Goal: Task Accomplishment & Management: Manage account settings

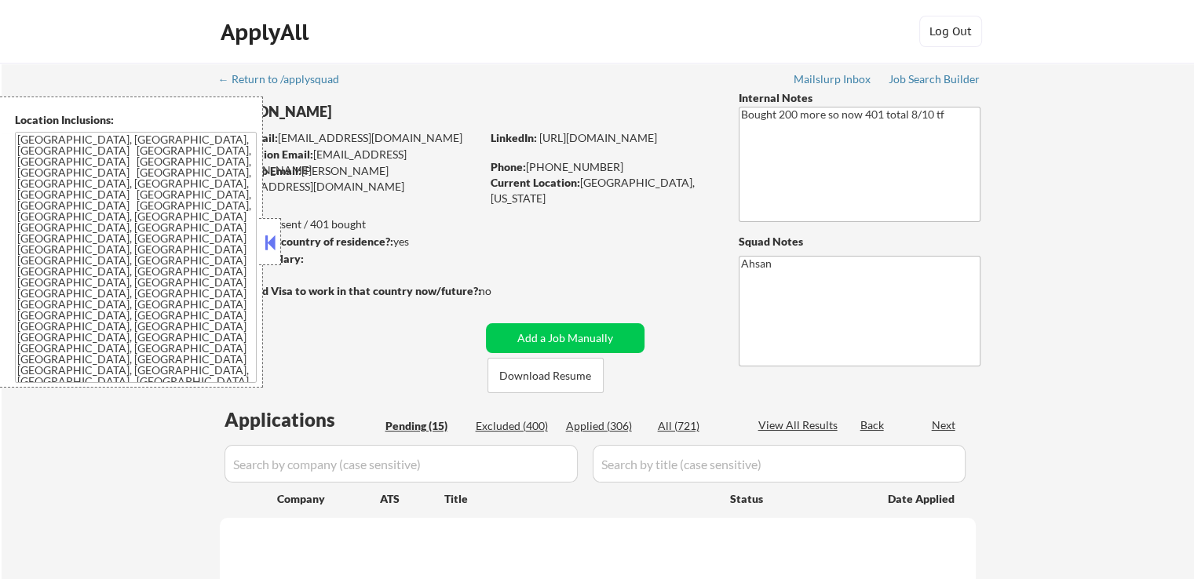
select select ""pending""
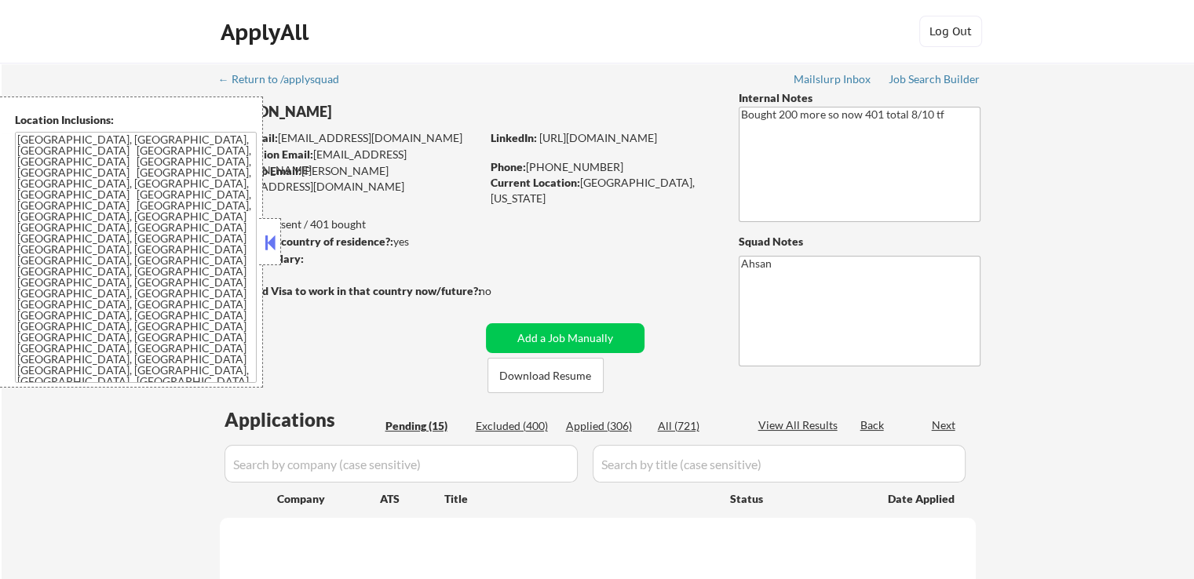
select select ""pending""
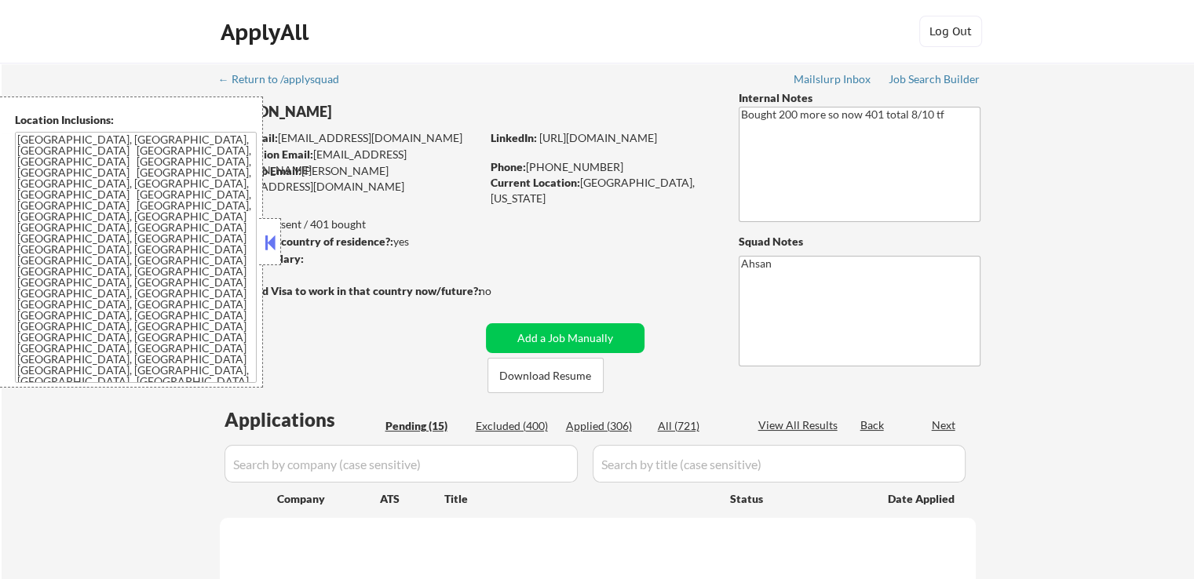
select select ""pending""
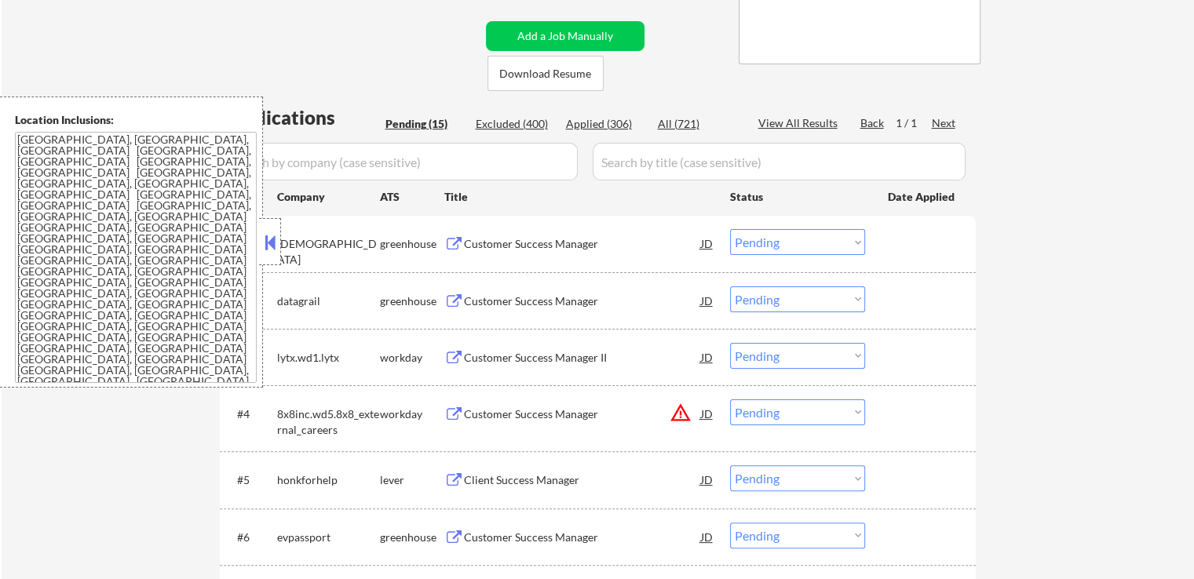
scroll to position [392, 0]
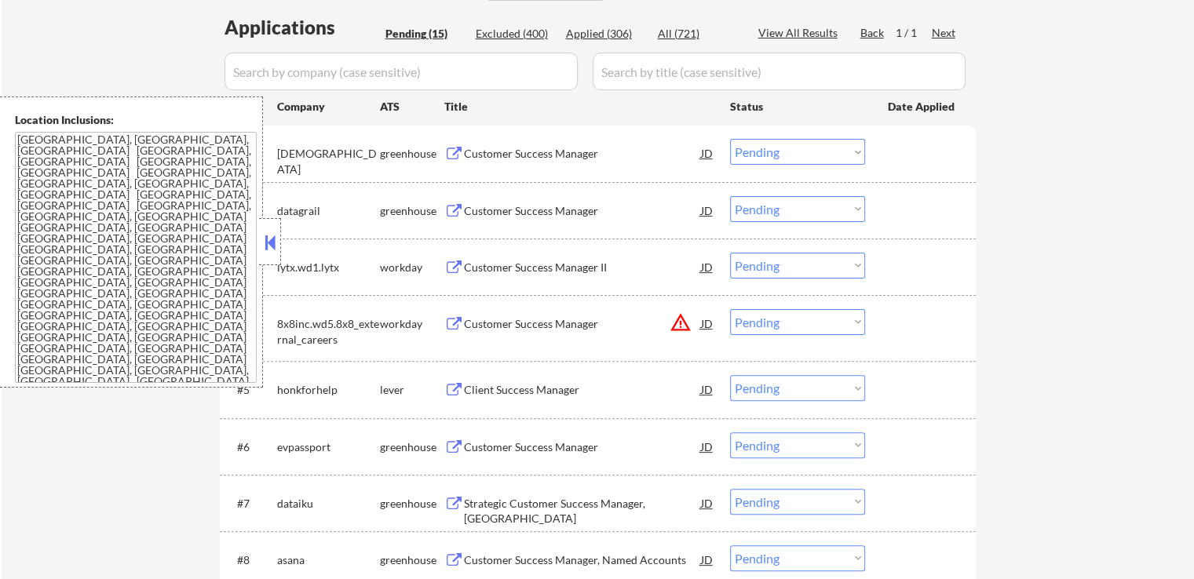
click at [462, 141] on div "Customer Success Manager JD" at bounding box center [579, 153] width 271 height 28
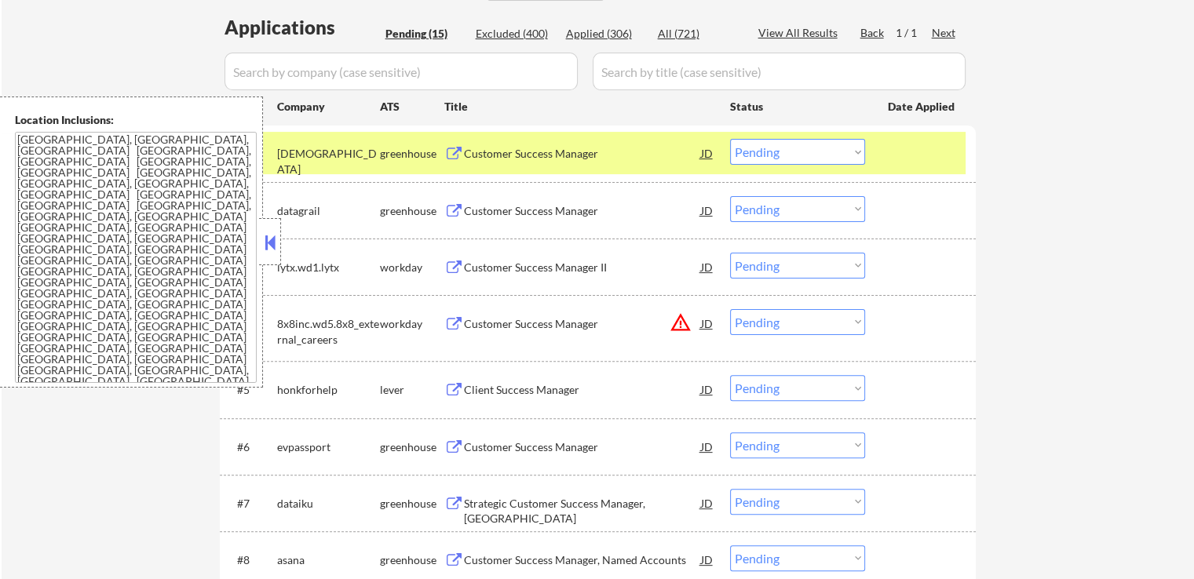
click at [469, 203] on div "Customer Success Manager" at bounding box center [582, 211] width 237 height 16
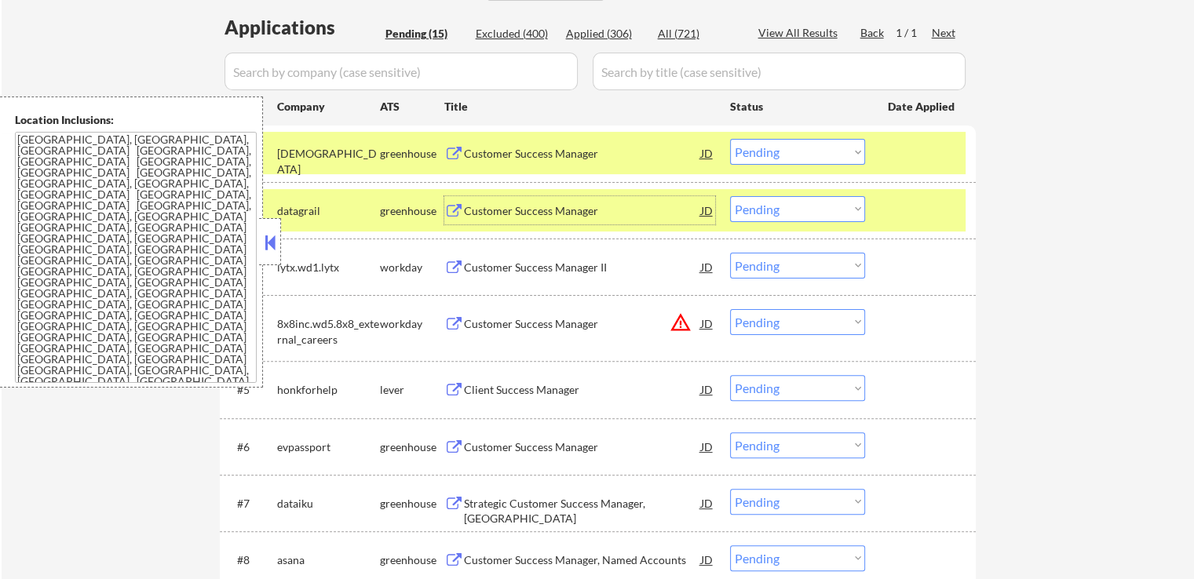
click at [798, 155] on select "Choose an option... Pending Applied Excluded (Questions) Excluded (Expired) Exc…" at bounding box center [797, 152] width 135 height 26
click at [730, 139] on select "Choose an option... Pending Applied Excluded (Questions) Excluded (Expired) Exc…" at bounding box center [797, 152] width 135 height 26
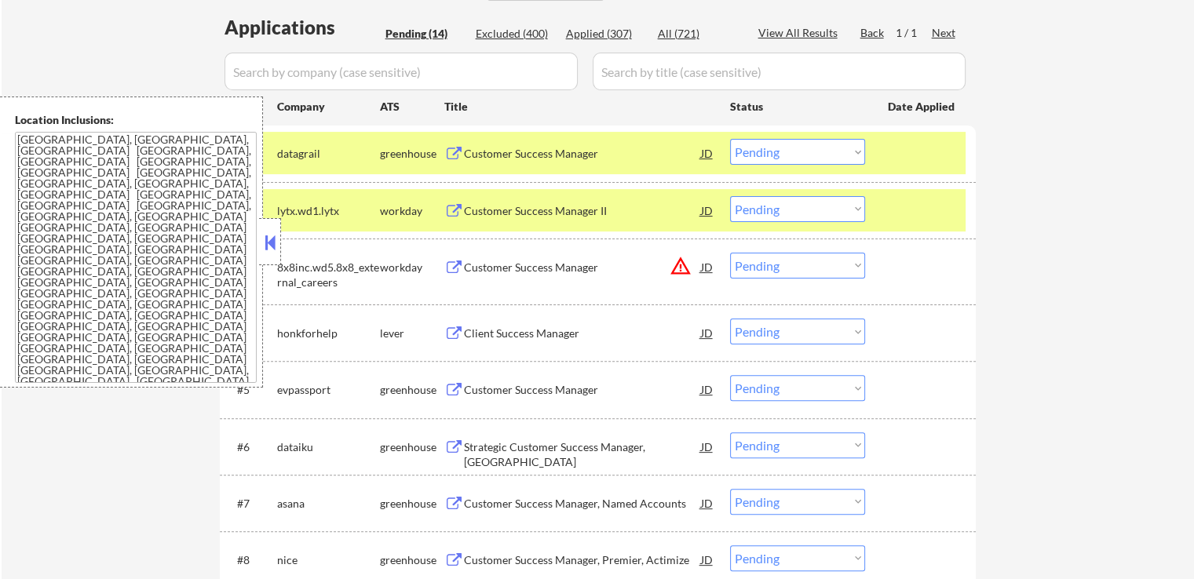
click at [779, 156] on select "Choose an option... Pending Applied Excluded (Questions) Excluded (Expired) Exc…" at bounding box center [797, 152] width 135 height 26
click at [730, 139] on select "Choose an option... Pending Applied Excluded (Questions) Excluded (Expired) Exc…" at bounding box center [797, 152] width 135 height 26
select select ""pending""
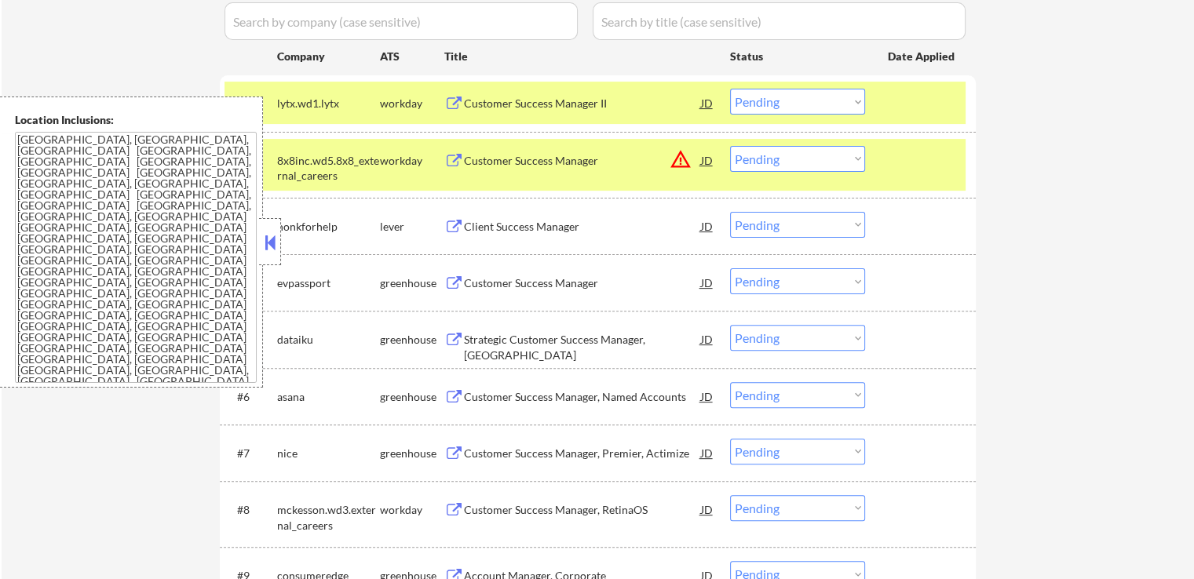
scroll to position [471, 0]
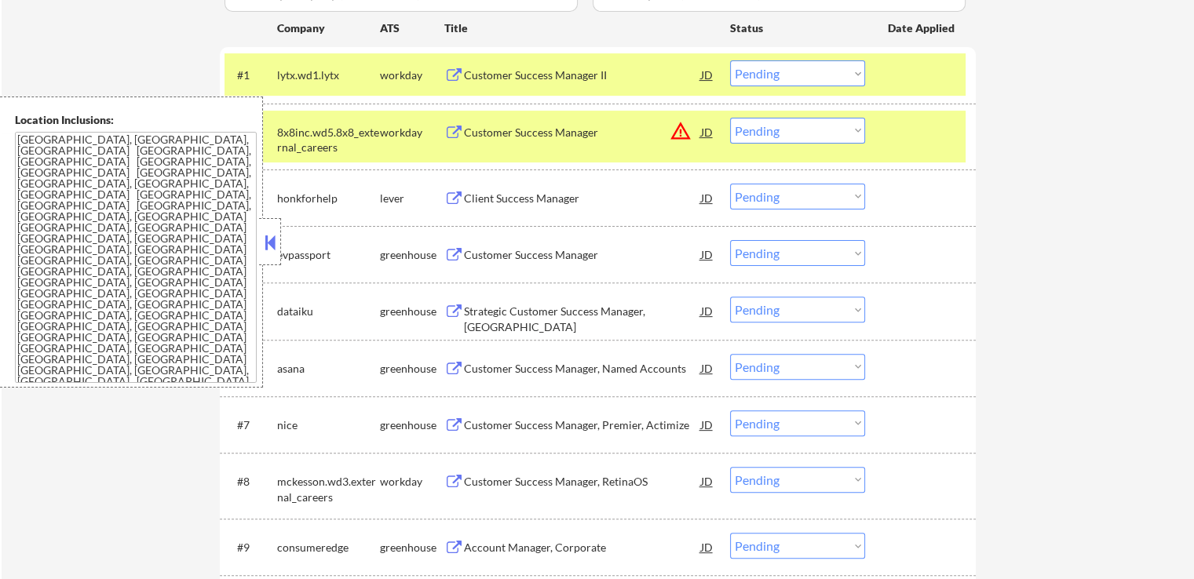
click at [509, 201] on div "Client Success Manager" at bounding box center [582, 199] width 237 height 16
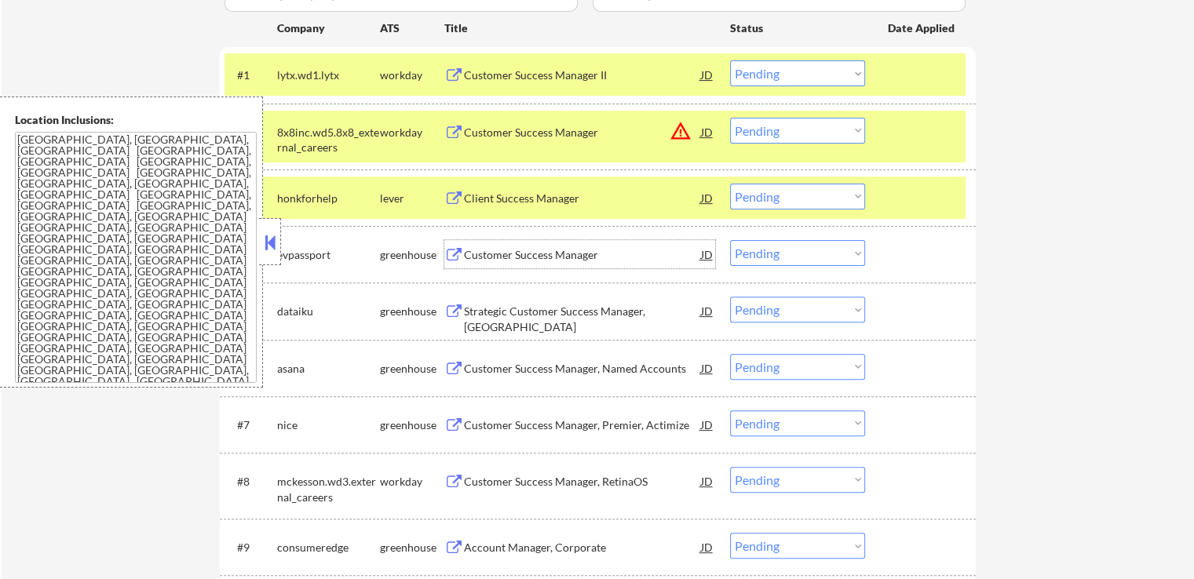
click at [468, 252] on div "Customer Success Manager" at bounding box center [582, 255] width 237 height 16
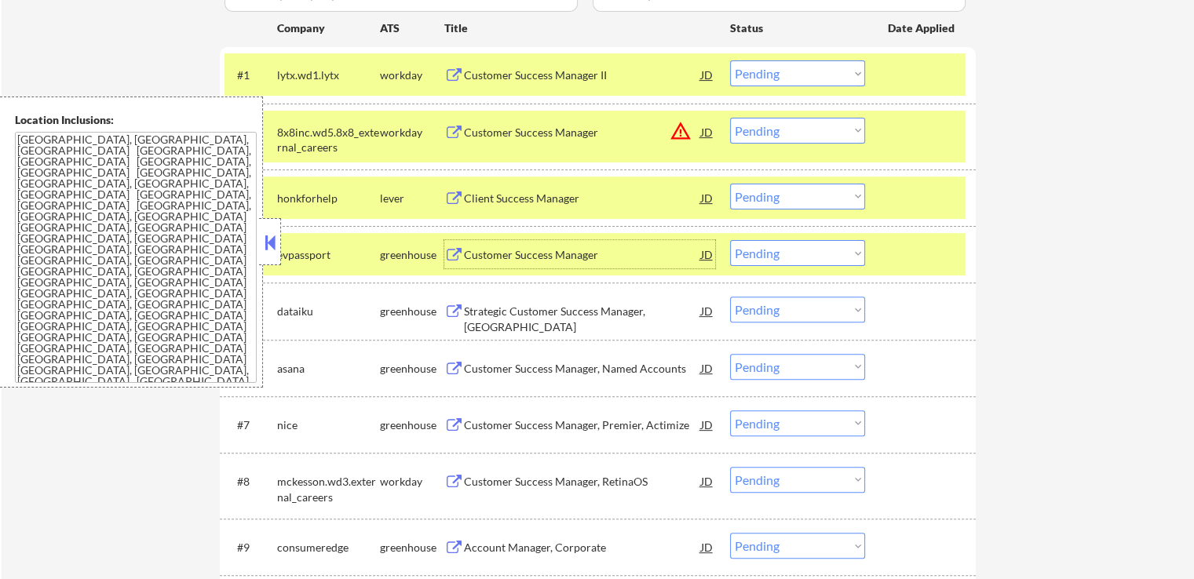
scroll to position [549, 0]
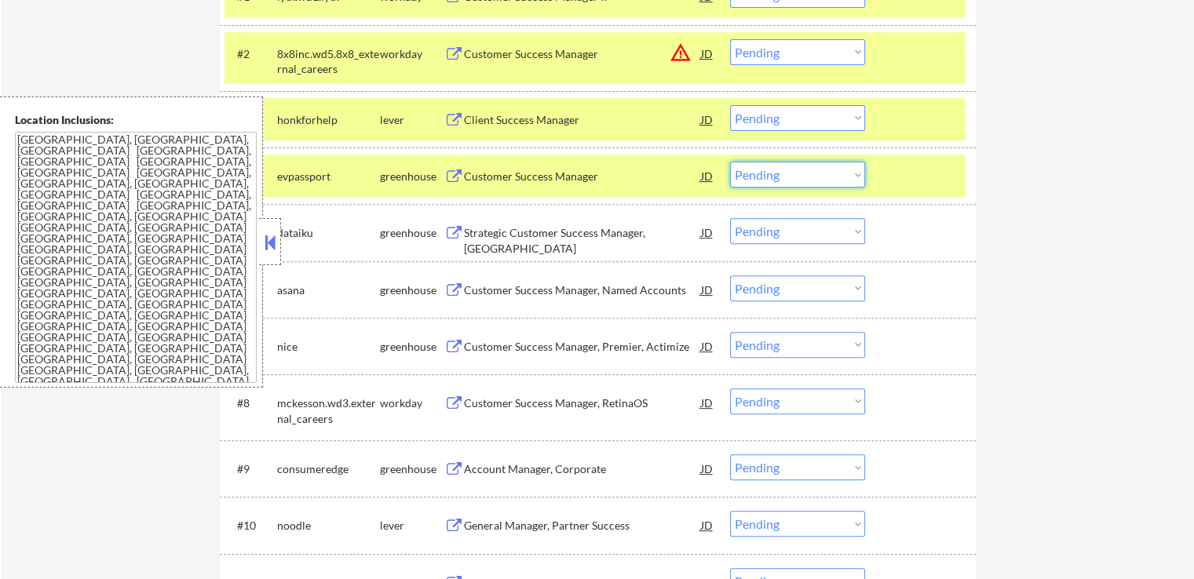
click at [798, 180] on select "Choose an option... Pending Applied Excluded (Questions) Excluded (Expired) Exc…" at bounding box center [797, 175] width 135 height 26
click at [730, 162] on select "Choose an option... Pending Applied Excluded (Questions) Excluded (Expired) Exc…" at bounding box center [797, 175] width 135 height 26
select select ""pending""
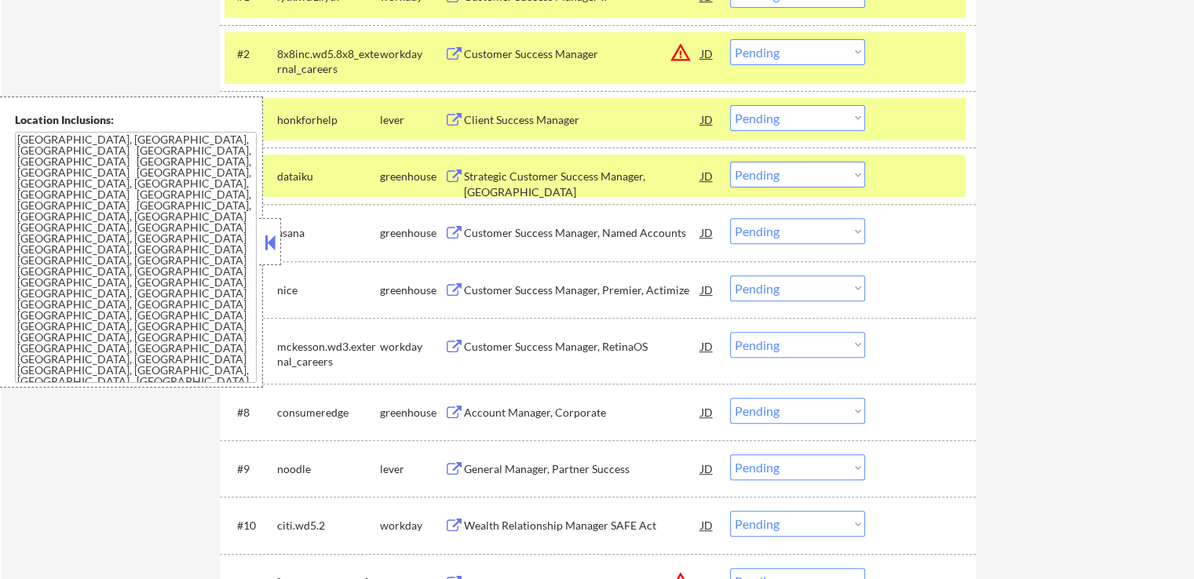
drag, startPoint x: 779, startPoint y: 119, endPoint x: 783, endPoint y: 130, distance: 10.9
click at [780, 123] on select "Choose an option... Pending Applied Excluded (Questions) Excluded (Expired) Exc…" at bounding box center [797, 118] width 135 height 26
click at [730, 105] on select "Choose an option... Pending Applied Excluded (Questions) Excluded (Expired) Exc…" at bounding box center [797, 118] width 135 height 26
select select ""pending""
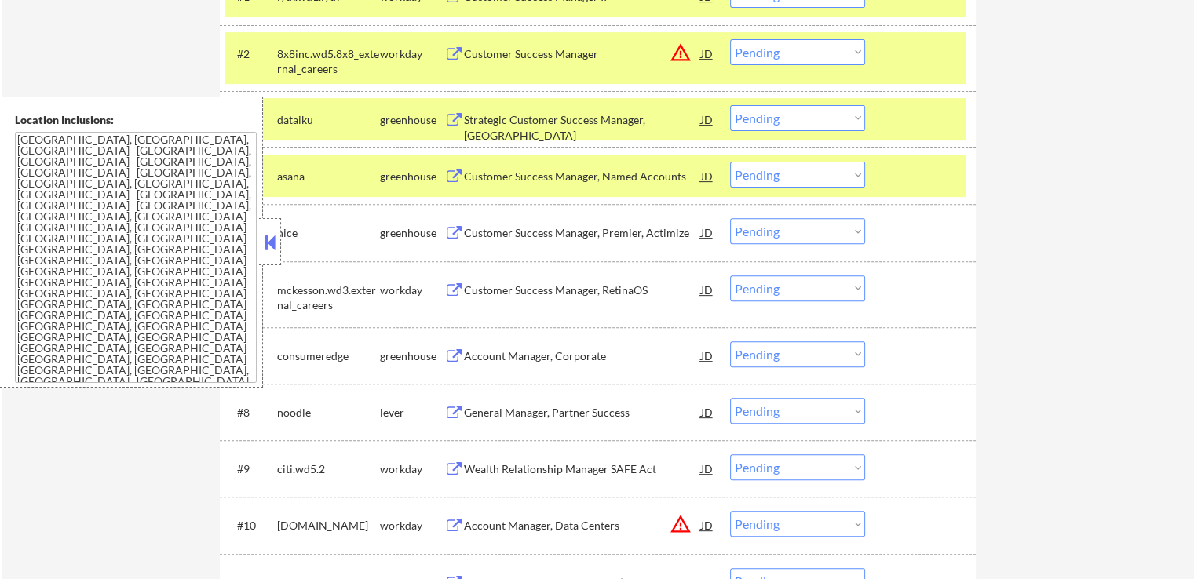
click at [511, 124] on div "Strategic Customer Success Manager, [GEOGRAPHIC_DATA]" at bounding box center [582, 127] width 237 height 31
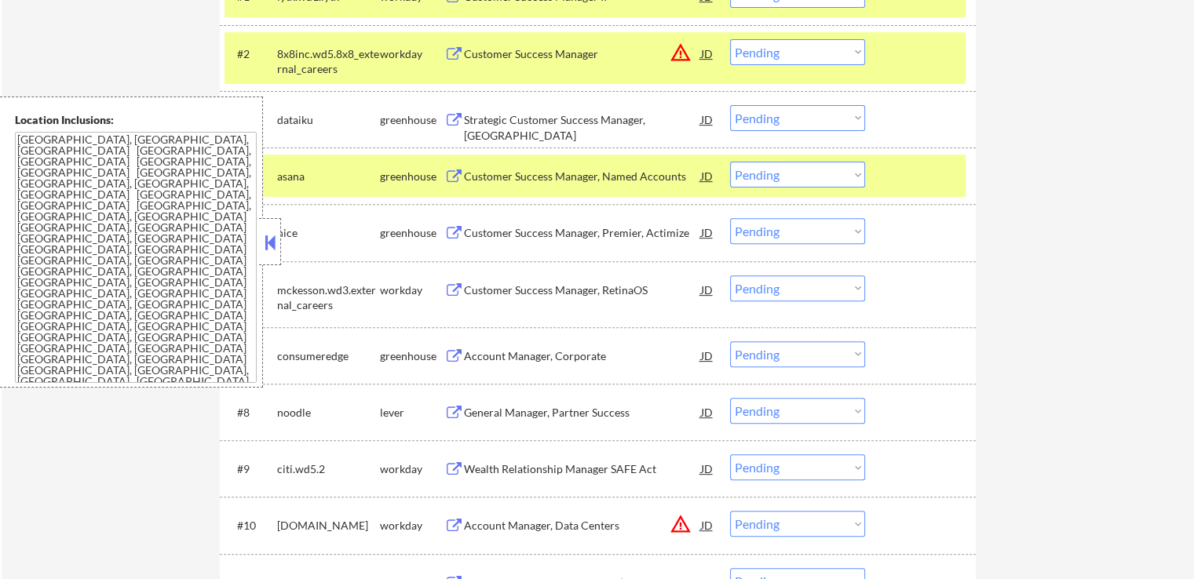
click at [447, 177] on button at bounding box center [454, 177] width 20 height 15
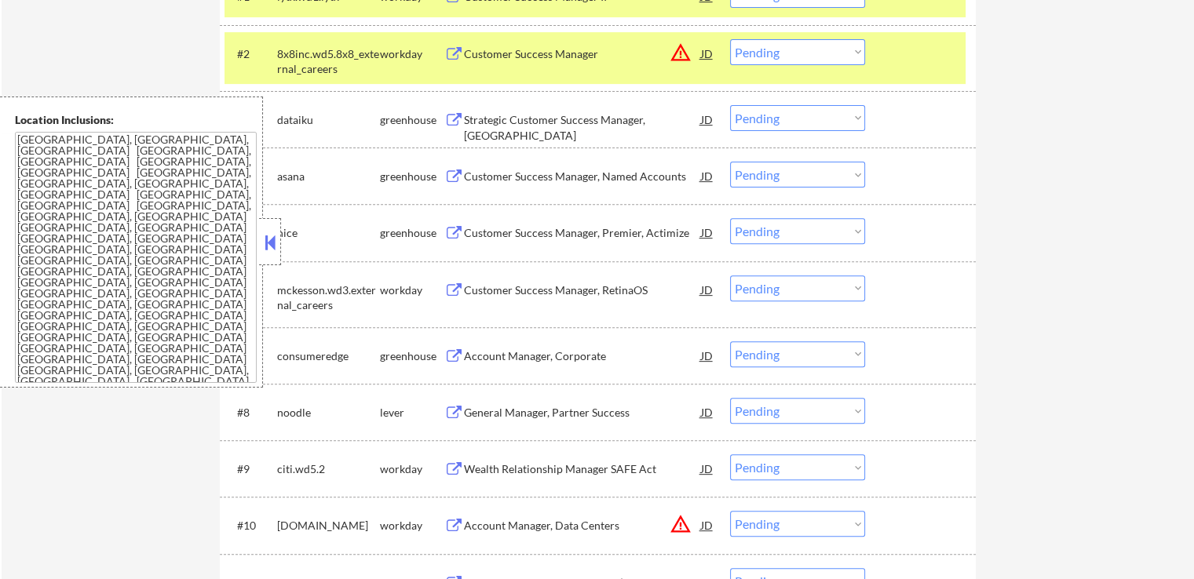
click at [458, 232] on button at bounding box center [454, 233] width 20 height 15
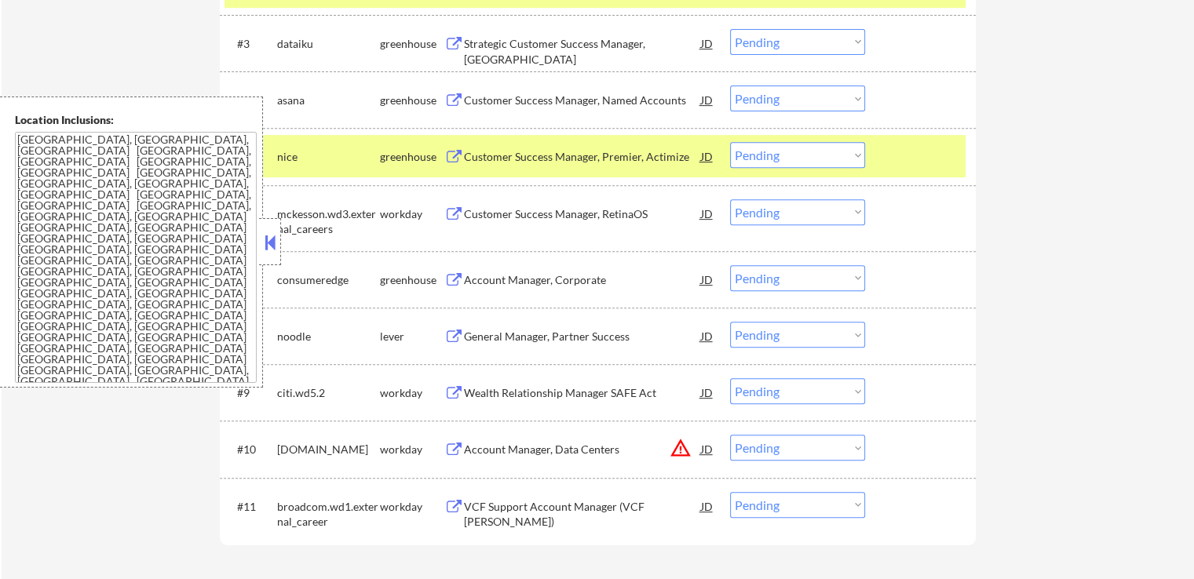
scroll to position [628, 0]
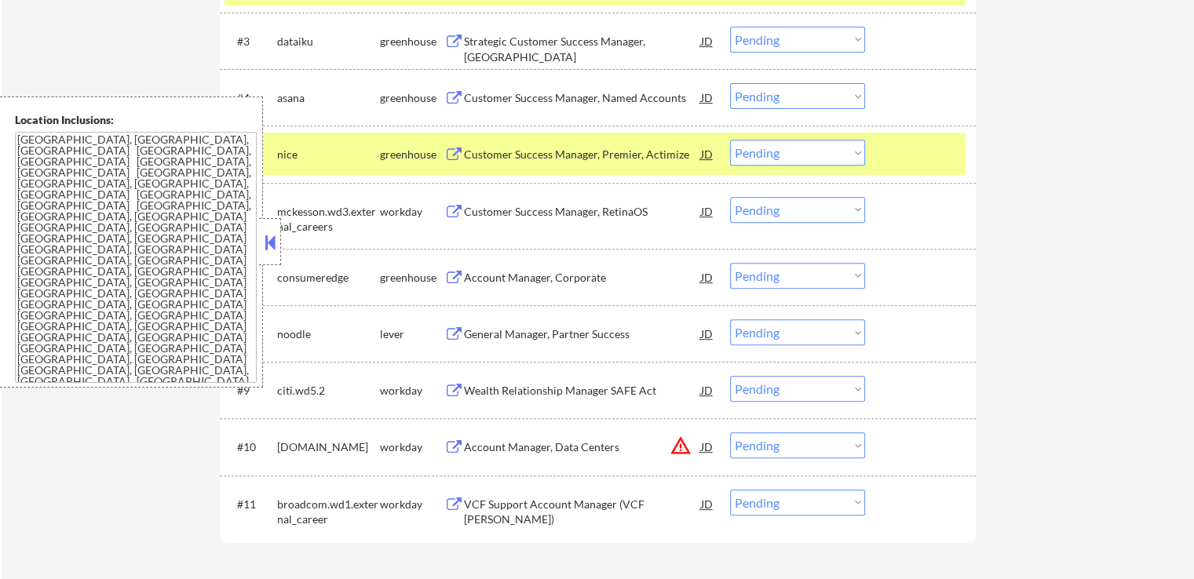
drag, startPoint x: 786, startPoint y: 148, endPoint x: 791, endPoint y: 164, distance: 17.4
click at [786, 148] on select "Choose an option... Pending Applied Excluded (Questions) Excluded (Expired) Exc…" at bounding box center [797, 153] width 135 height 26
click at [730, 140] on select "Choose an option... Pending Applied Excluded (Questions) Excluded (Expired) Exc…" at bounding box center [797, 153] width 135 height 26
select select ""pending""
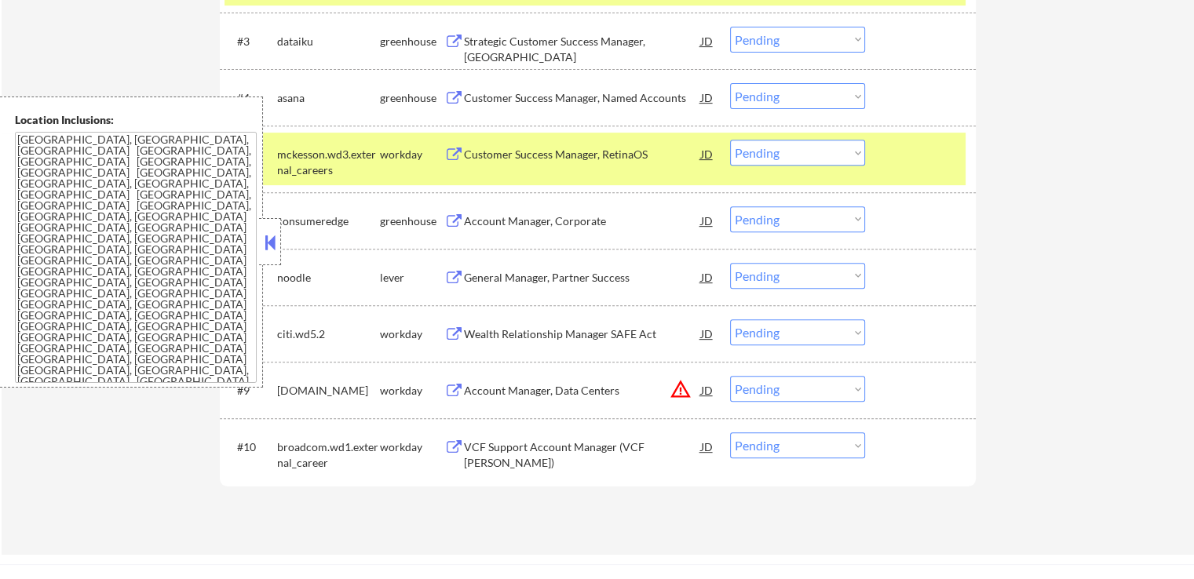
click at [783, 92] on select "Choose an option... Pending Applied Excluded (Questions) Excluded (Expired) Exc…" at bounding box center [797, 96] width 135 height 26
click at [730, 83] on select "Choose an option... Pending Applied Excluded (Questions) Excluded (Expired) Exc…" at bounding box center [797, 96] width 135 height 26
select select ""pending""
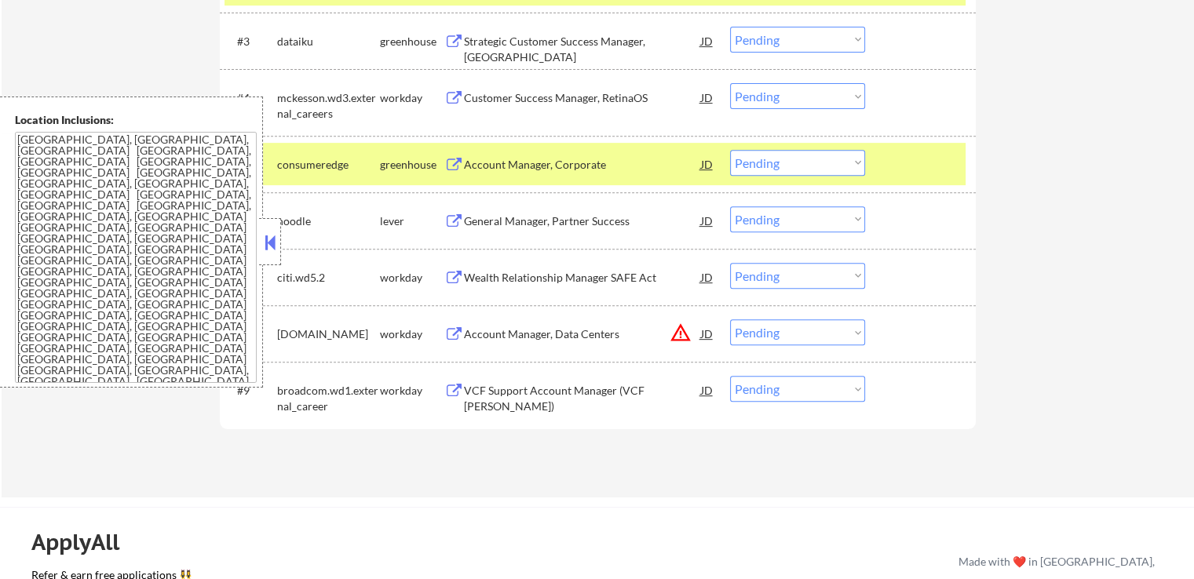
scroll to position [549, 0]
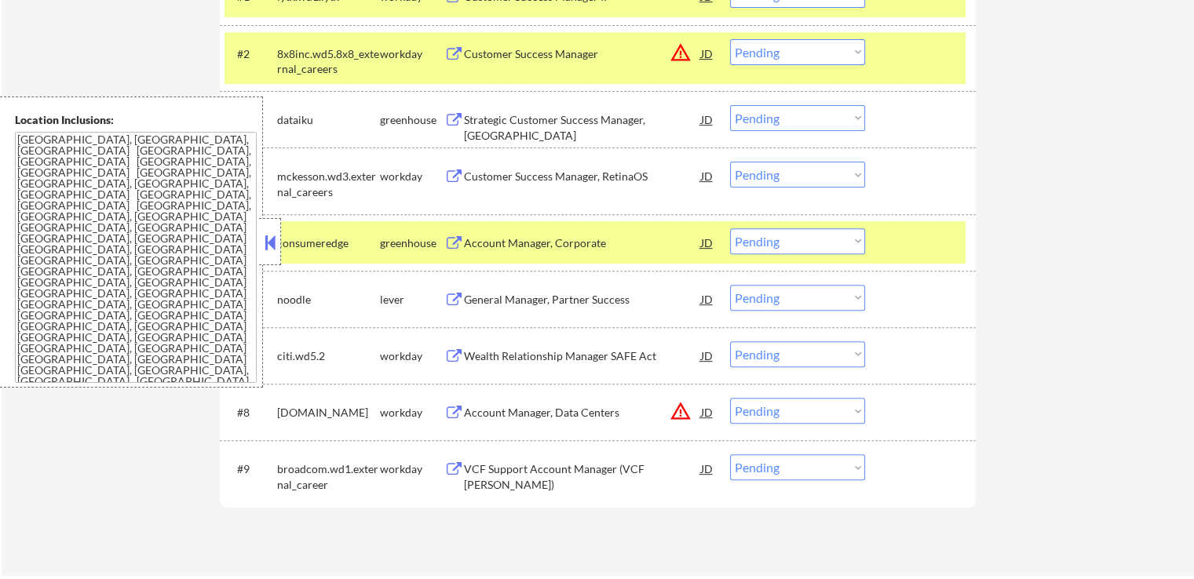
drag, startPoint x: 770, startPoint y: 117, endPoint x: 772, endPoint y: 126, distance: 9.7
click at [772, 119] on select "Choose an option... Pending Applied Excluded (Questions) Excluded (Expired) Exc…" at bounding box center [797, 118] width 135 height 26
click at [730, 105] on select "Choose an option... Pending Applied Excluded (Questions) Excluded (Expired) Exc…" at bounding box center [797, 118] width 135 height 26
click at [509, 241] on div "Account Manager, Corporate" at bounding box center [582, 243] width 237 height 16
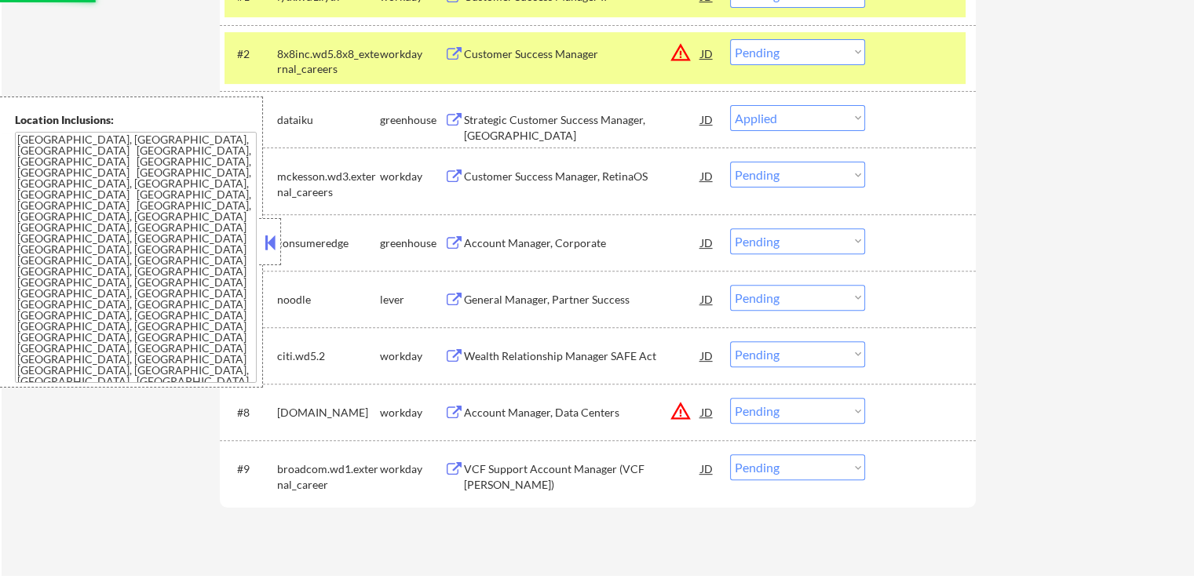
select select ""pending""
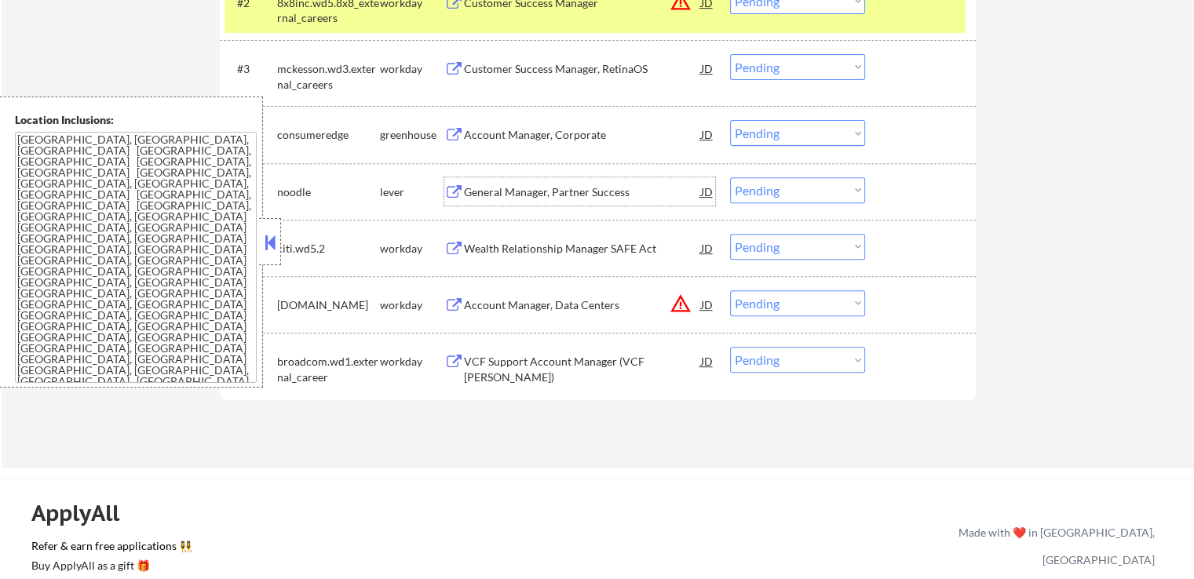
scroll to position [628, 0]
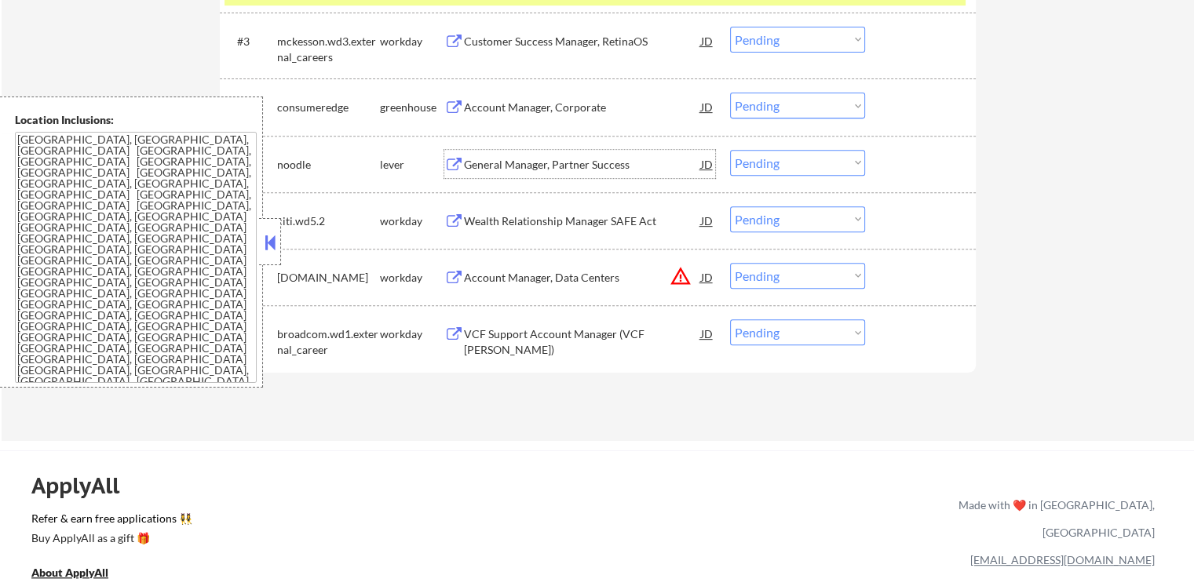
click at [522, 167] on div "General Manager, Partner Success" at bounding box center [582, 165] width 237 height 16
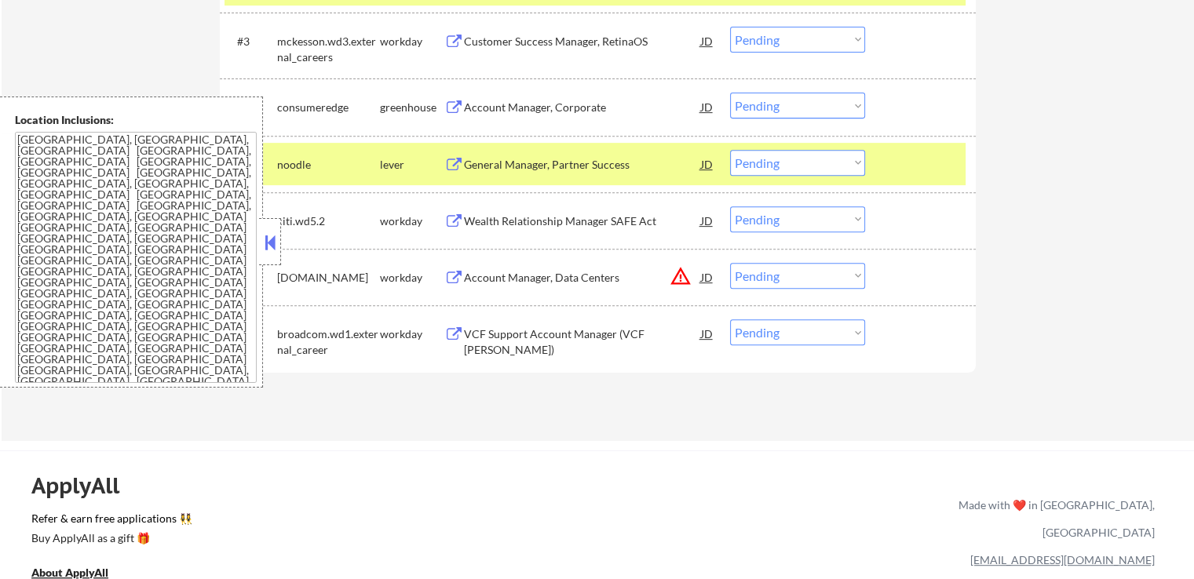
click at [537, 118] on div "Account Manager, Corporate" at bounding box center [582, 107] width 237 height 28
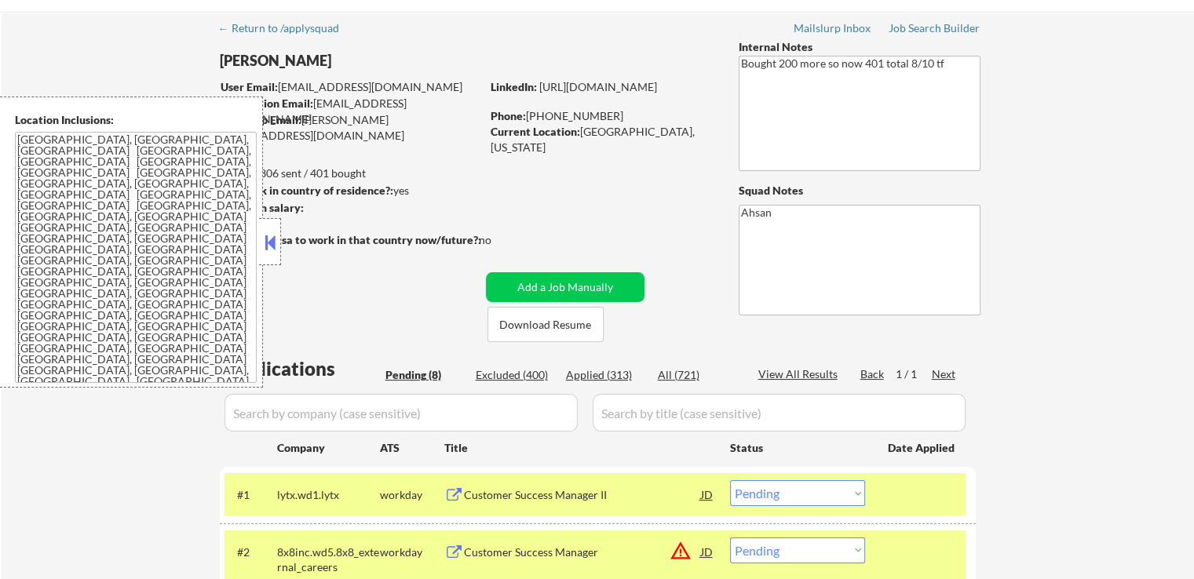
scroll to position [78, 0]
